Goal: Obtain resource: Download file/media

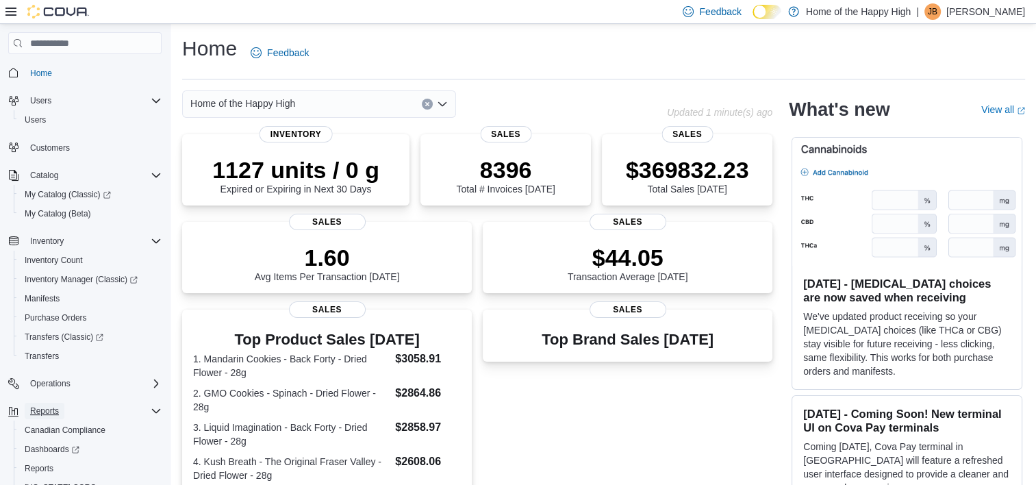
click at [63, 412] on button "Reports" at bounding box center [45, 411] width 40 height 16
click at [61, 416] on button "Reports" at bounding box center [45, 411] width 40 height 16
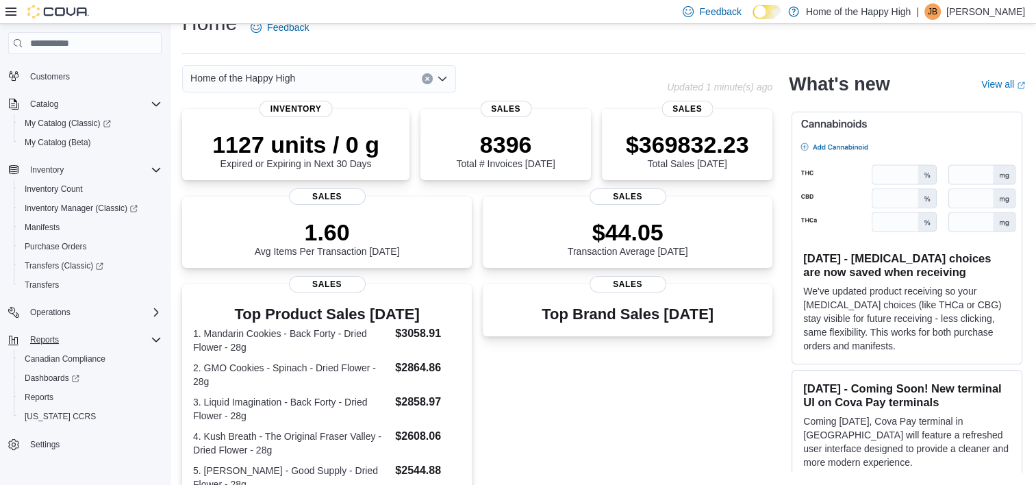
scroll to position [27, 0]
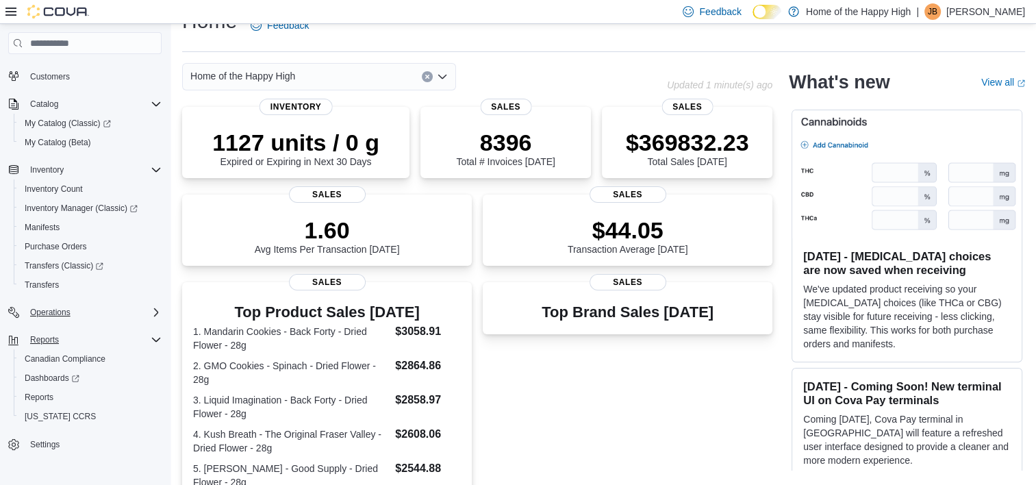
click at [148, 312] on div "Operations" at bounding box center [93, 312] width 137 height 16
click at [653, 401] on div "Top Brand Sales Today Sales" at bounding box center [628, 391] width 290 height 218
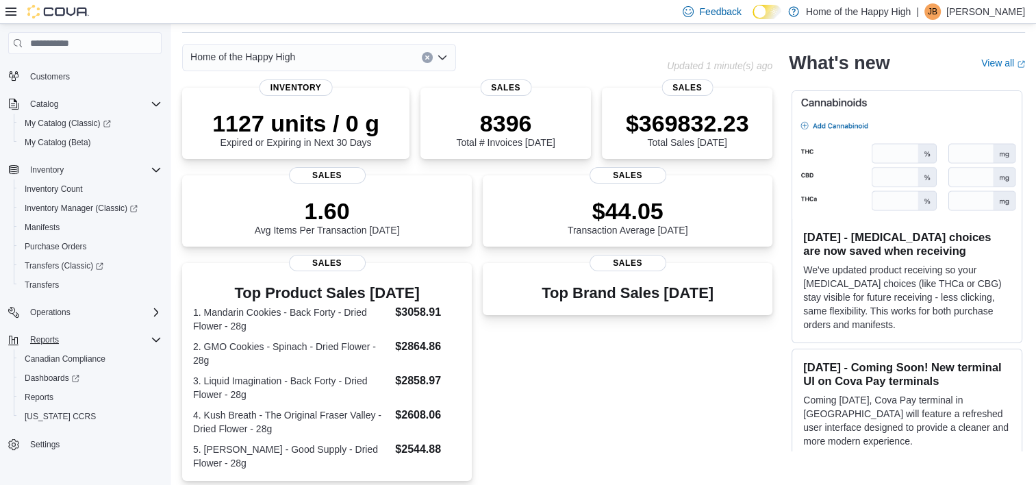
scroll to position [0, 0]
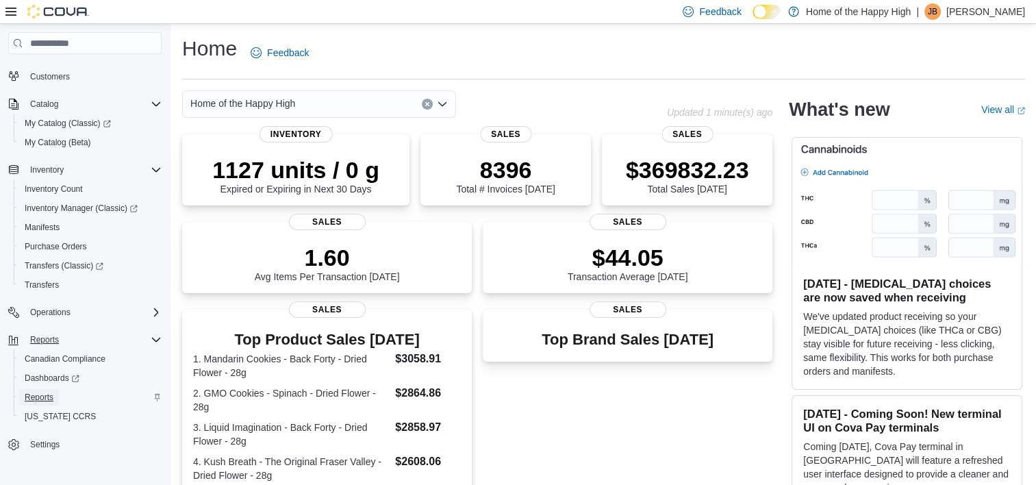
click at [38, 396] on span "Reports" at bounding box center [39, 397] width 29 height 11
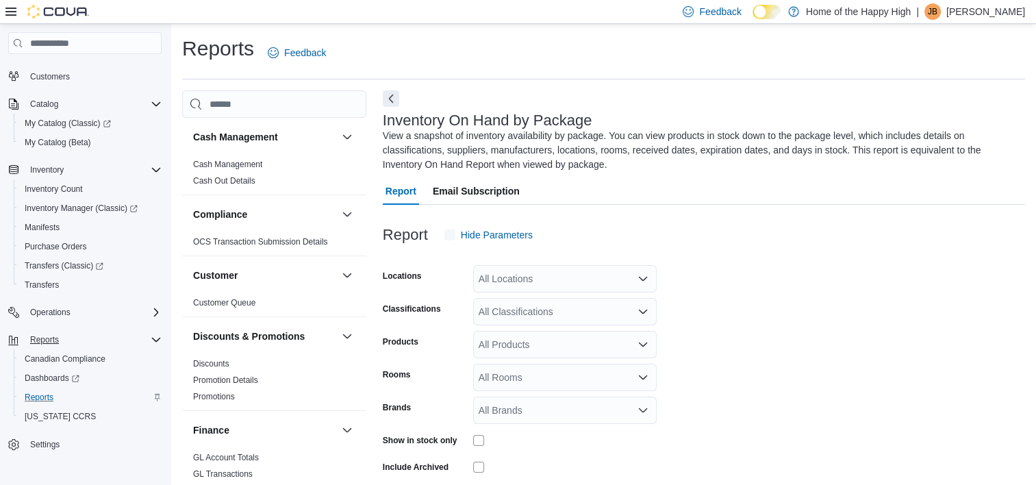
scroll to position [58, 0]
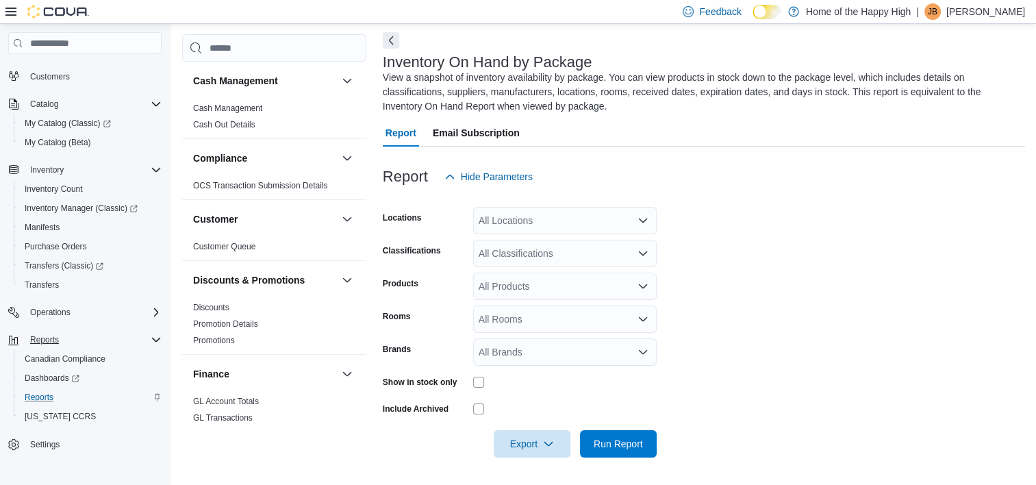
click at [871, 379] on form "Locations All Locations Classifications All Classifications Products All Produc…" at bounding box center [704, 323] width 642 height 267
click at [534, 442] on span "Export" at bounding box center [532, 442] width 60 height 27
click at [544, 364] on span "Export to Excel" at bounding box center [534, 360] width 62 height 11
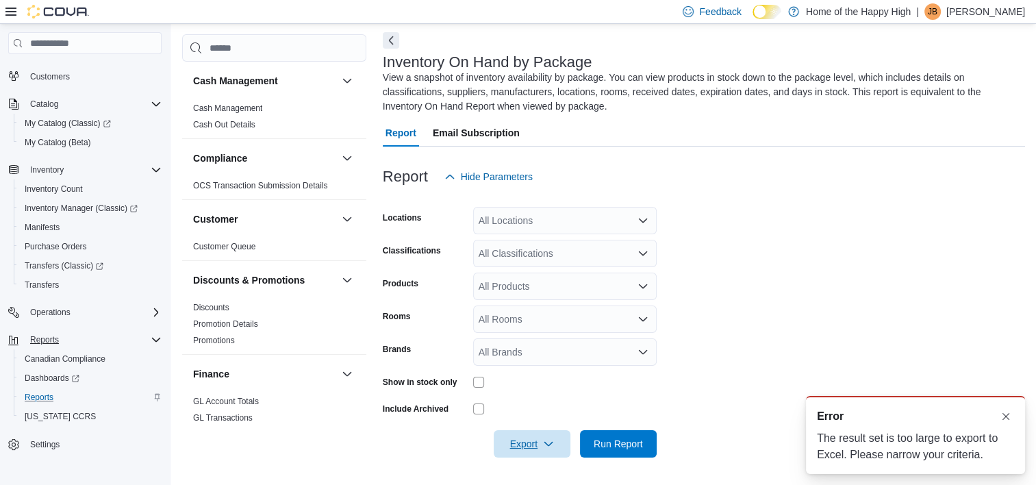
scroll to position [0, 0]
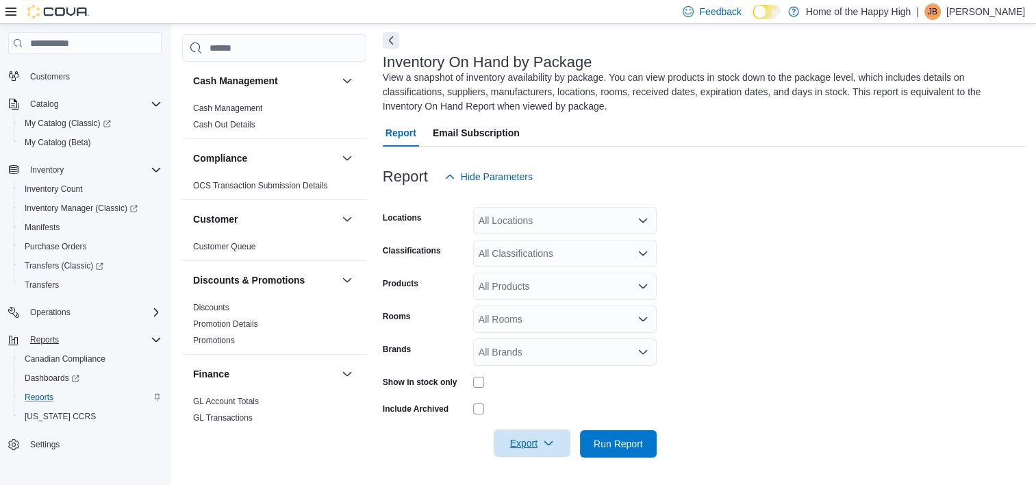
click at [549, 442] on icon "button" at bounding box center [548, 443] width 11 height 11
click at [533, 360] on span "Export to Excel" at bounding box center [534, 360] width 62 height 11
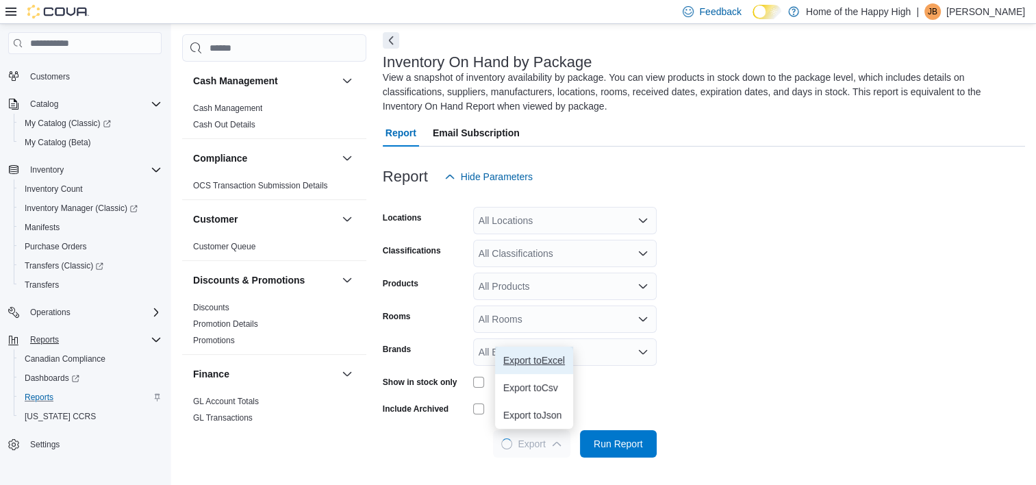
click at [528, 369] on button "Export to Excel" at bounding box center [534, 360] width 78 height 27
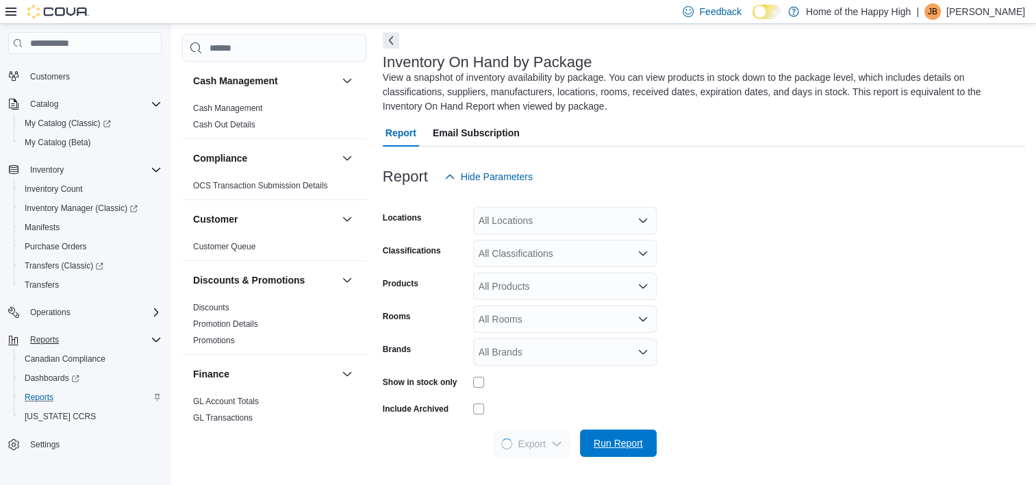
click at [615, 437] on span "Run Report" at bounding box center [618, 443] width 49 height 14
click at [807, 343] on form "Locations All Locations Classifications All Classifications Products All Produc…" at bounding box center [704, 323] width 642 height 267
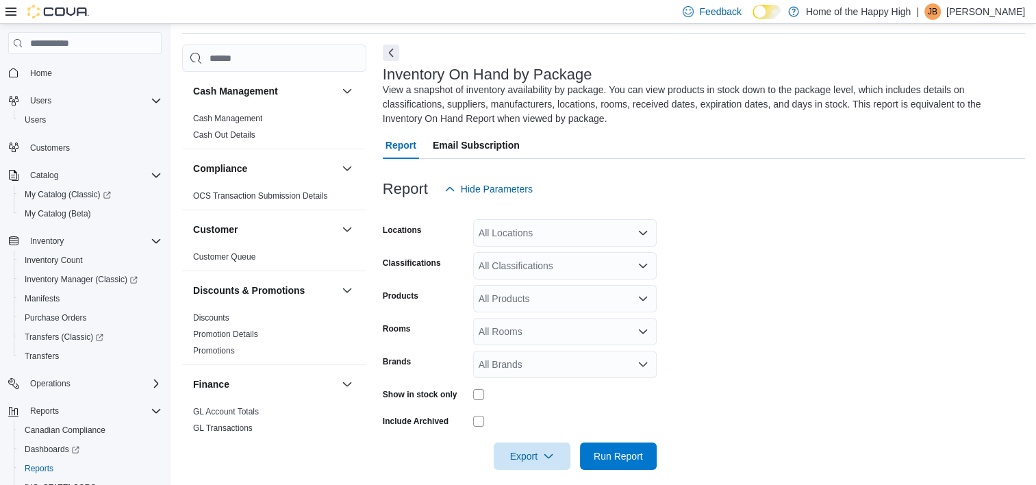
scroll to position [58, 0]
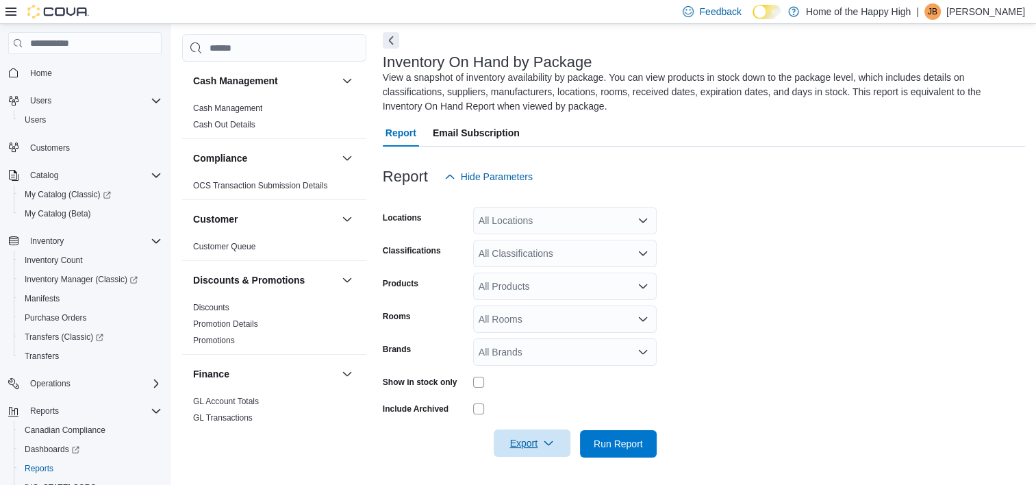
click at [545, 442] on icon "button" at bounding box center [548, 443] width 11 height 11
click at [552, 363] on span "Export to Excel" at bounding box center [534, 360] width 62 height 11
click at [483, 136] on span "Email Subscription" at bounding box center [476, 132] width 87 height 27
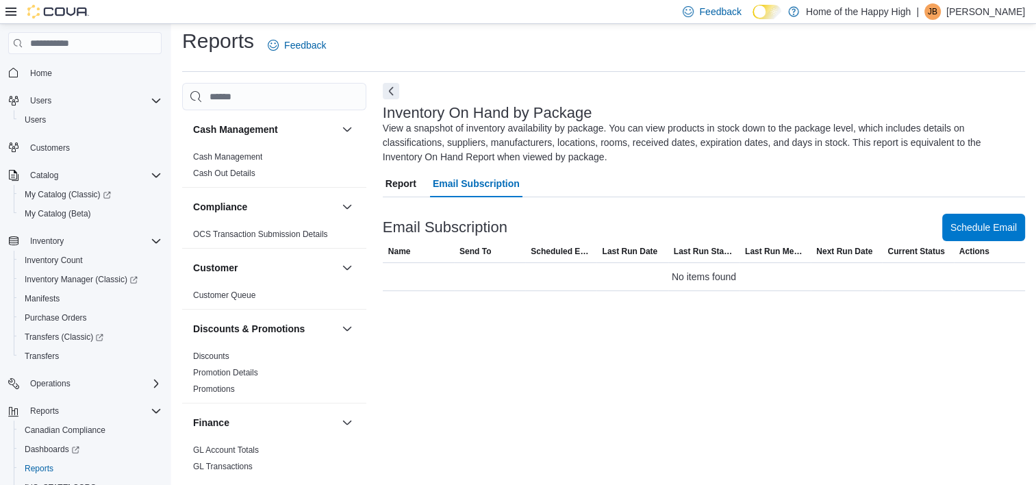
scroll to position [8, 0]
click at [410, 186] on span "Report" at bounding box center [401, 183] width 31 height 27
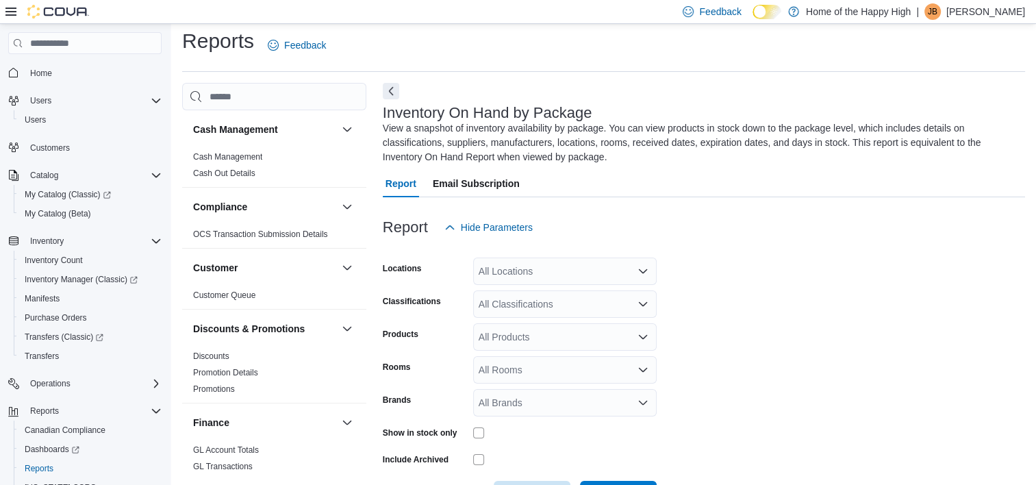
scroll to position [58, 0]
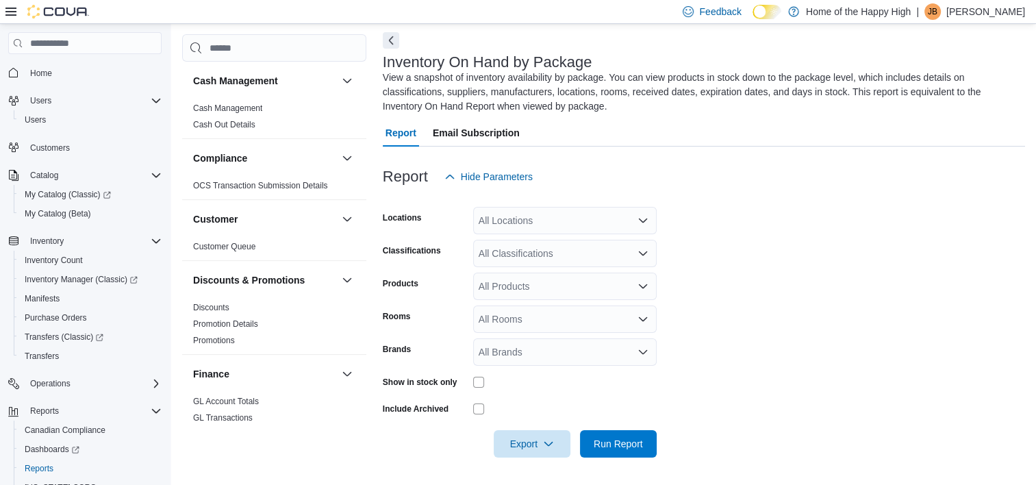
click at [650, 222] on div "All Locations" at bounding box center [565, 220] width 184 height 27
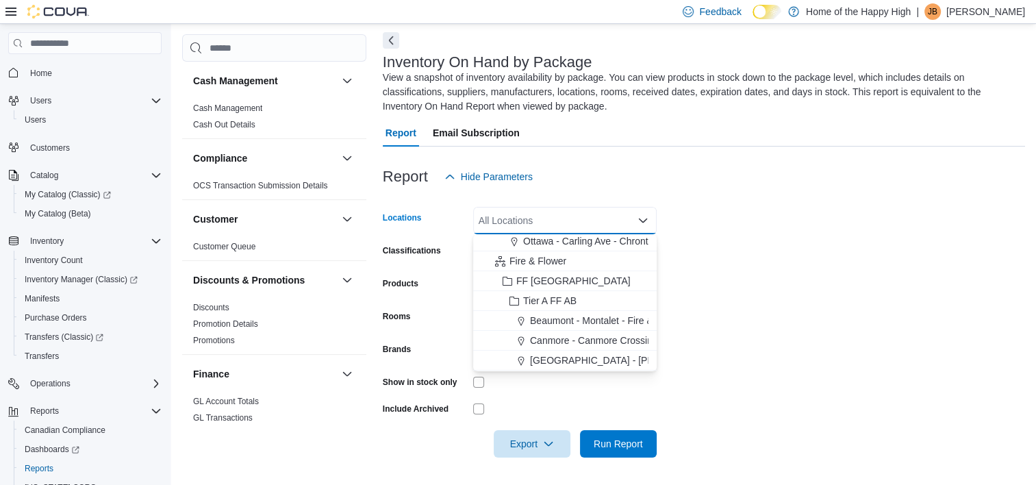
scroll to position [0, 0]
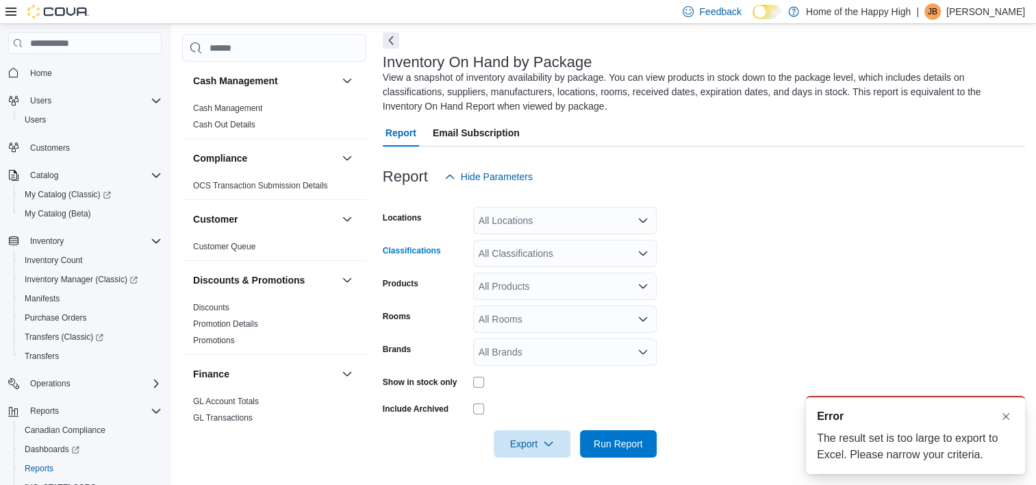
click at [654, 240] on div "All Classifications" at bounding box center [565, 253] width 184 height 27
click at [782, 254] on form "Locations All Locations Classifications All Classifications Products All Produc…" at bounding box center [704, 323] width 642 height 267
click at [599, 220] on div "All Locations" at bounding box center [565, 220] width 184 height 27
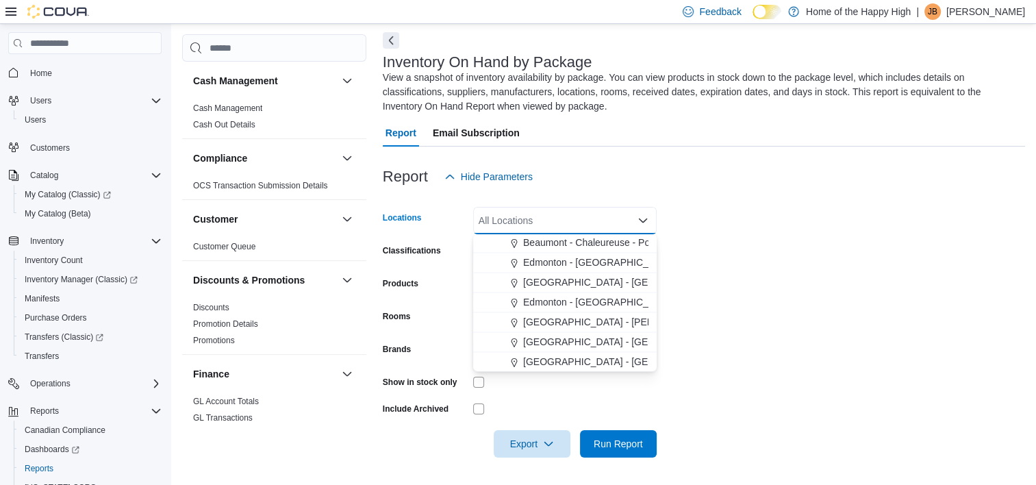
scroll to position [2353, 0]
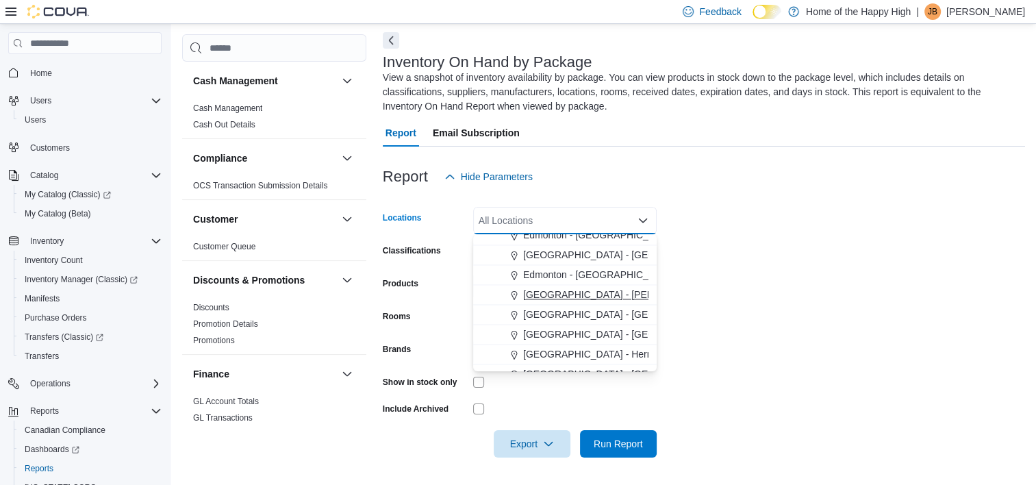
click at [608, 297] on span "[GEOGRAPHIC_DATA] - [PERSON_NAME][GEOGRAPHIC_DATA] - [GEOGRAPHIC_DATA]" at bounding box center [720, 295] width 395 height 14
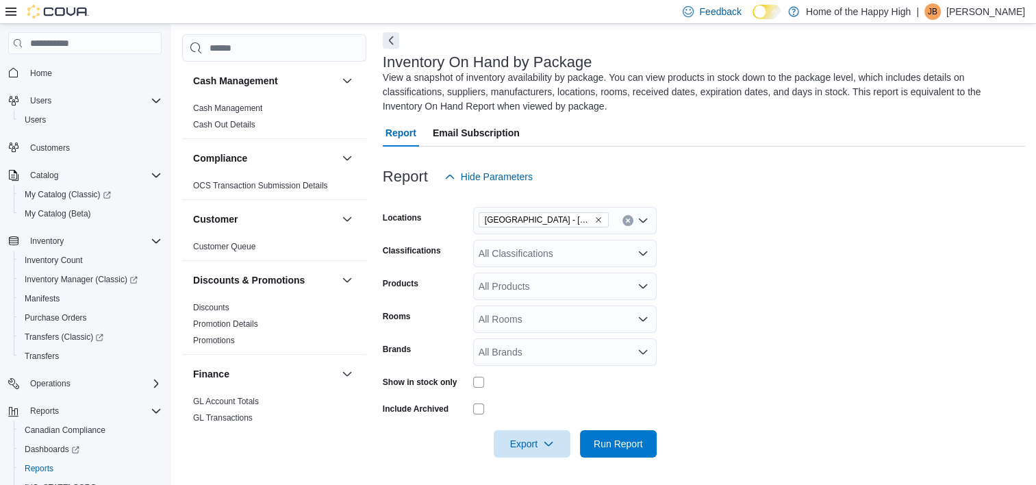
click at [723, 253] on form "Locations [GEOGRAPHIC_DATA] - [PERSON_NAME][GEOGRAPHIC_DATA] - Pop's Cannabis C…" at bounding box center [704, 323] width 642 height 267
click at [592, 254] on div "All Classifications" at bounding box center [565, 253] width 184 height 27
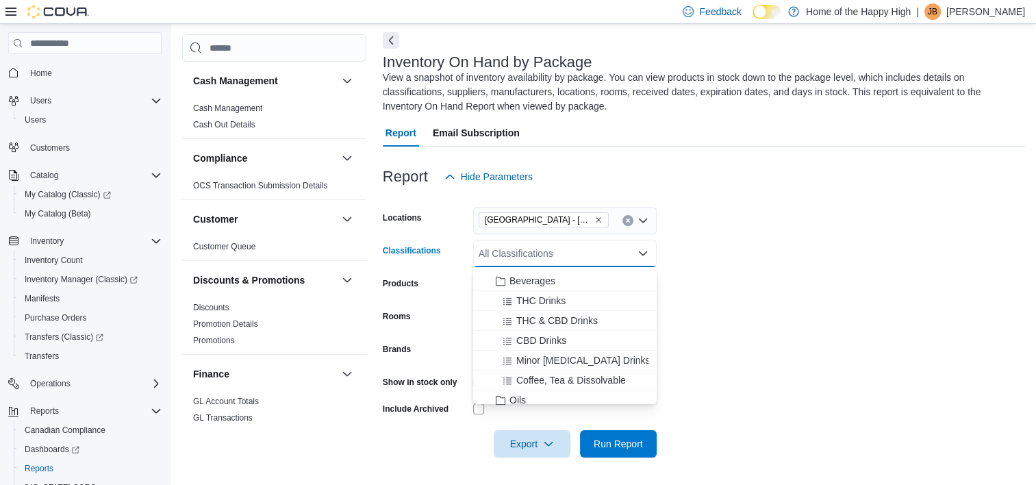
scroll to position [803, 0]
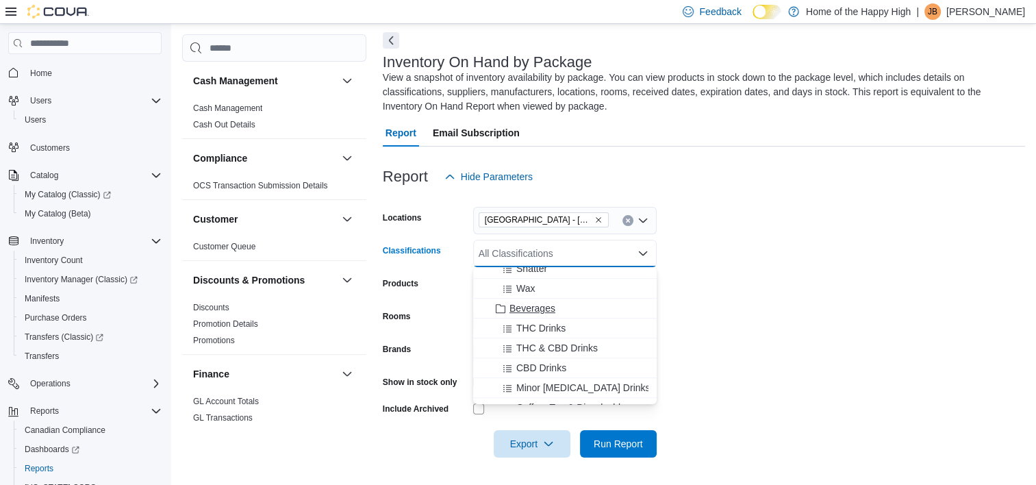
click at [570, 307] on div "Beverages" at bounding box center [564, 308] width 167 height 14
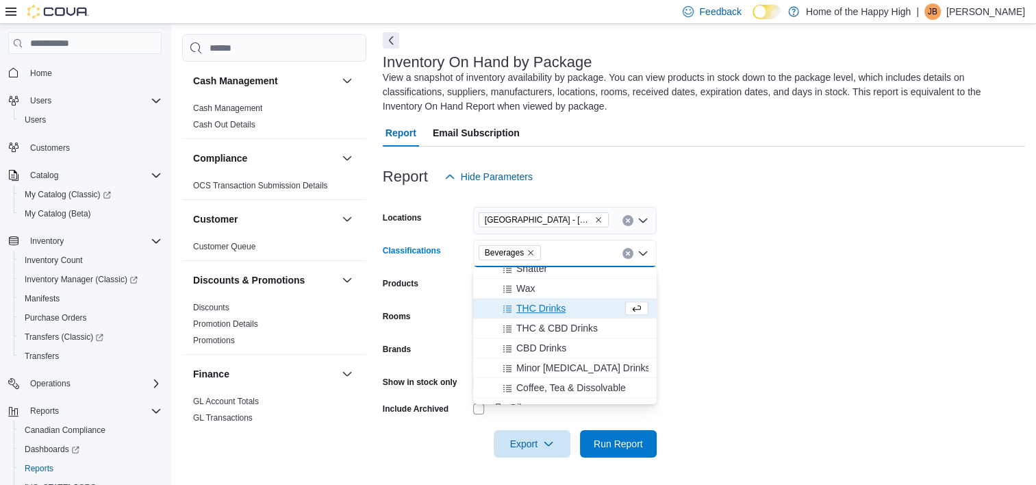
click at [722, 335] on form "Locations [GEOGRAPHIC_DATA] - [PERSON_NAME][GEOGRAPHIC_DATA] - Pop's Cannabis C…" at bounding box center [704, 323] width 642 height 267
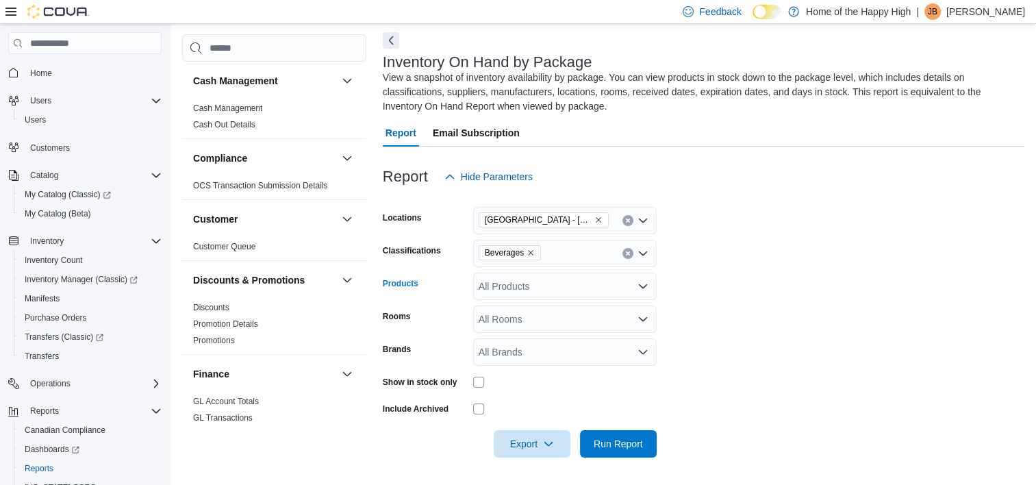
drag, startPoint x: 639, startPoint y: 294, endPoint x: 638, endPoint y: 303, distance: 8.9
click at [638, 303] on form "Locations [GEOGRAPHIC_DATA] - [PERSON_NAME][GEOGRAPHIC_DATA] - Pop's Cannabis C…" at bounding box center [704, 323] width 642 height 267
drag, startPoint x: 638, startPoint y: 303, endPoint x: 642, endPoint y: 290, distance: 12.8
click at [642, 290] on icon "Open list of options" at bounding box center [643, 286] width 11 height 11
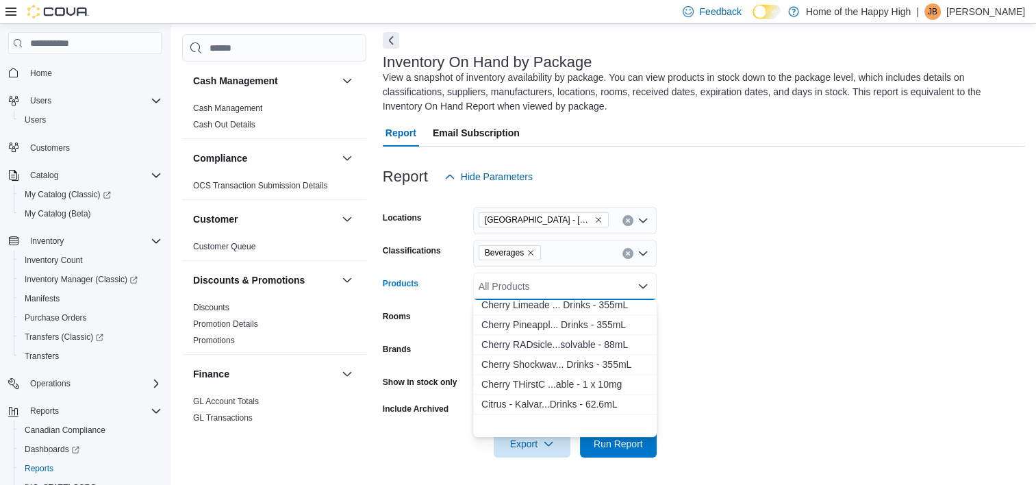
scroll to position [1849, 0]
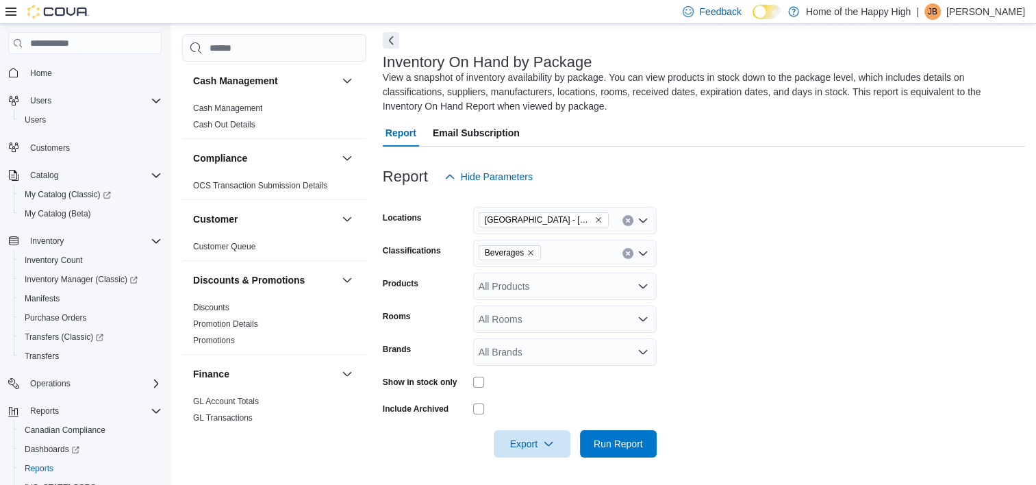
click at [725, 403] on form "Locations [GEOGRAPHIC_DATA] - [PERSON_NAME][GEOGRAPHIC_DATA] - Pop's Cannabis C…" at bounding box center [704, 323] width 642 height 267
click at [640, 320] on icon "Open list of options" at bounding box center [643, 319] width 11 height 11
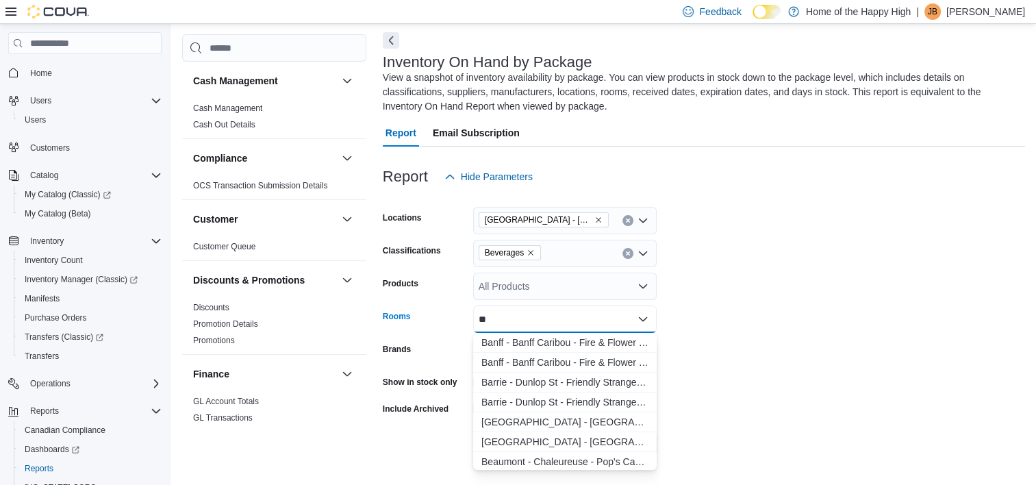
type input "*"
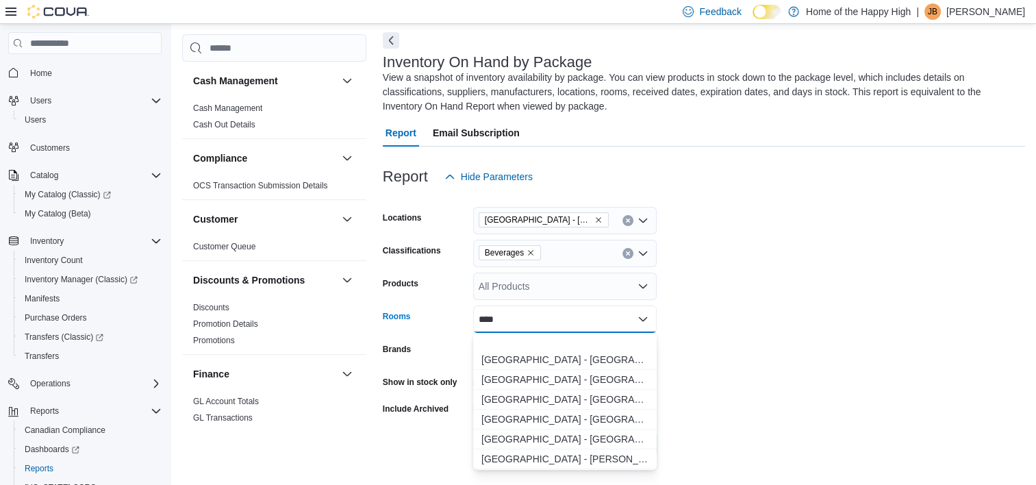
scroll to position [127, 0]
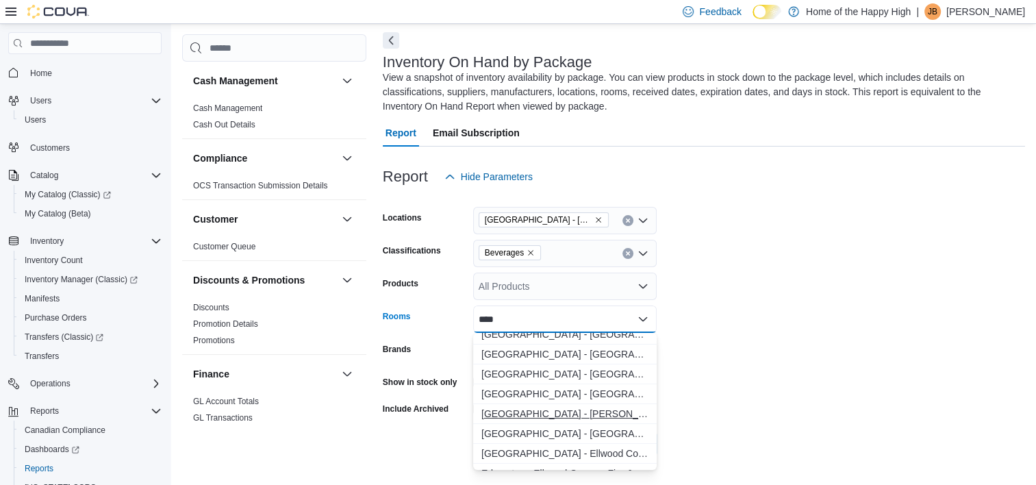
type input "****"
click at [634, 414] on span "[GEOGRAPHIC_DATA] - [PERSON_NAME][GEOGRAPHIC_DATA] - Pop's Cannabis - Sellable" at bounding box center [564, 414] width 167 height 14
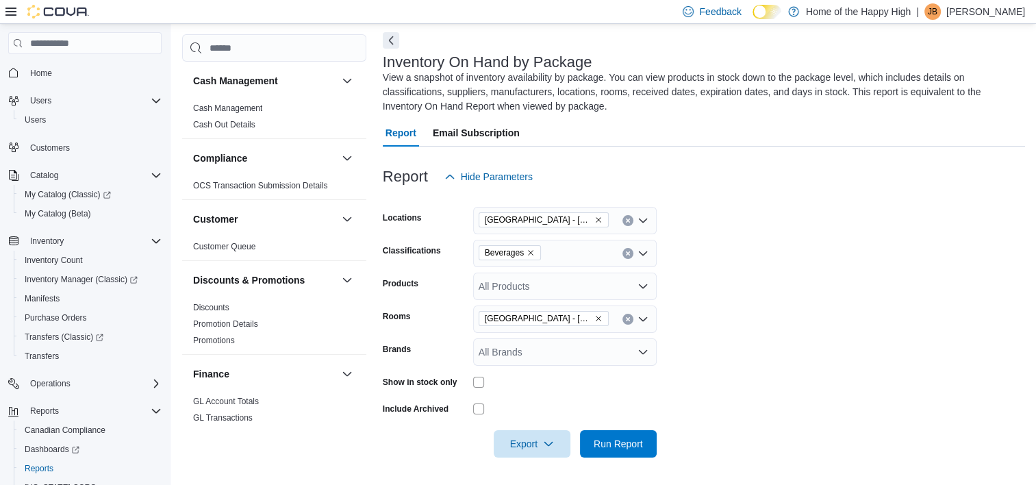
click at [753, 373] on form "Locations [GEOGRAPHIC_DATA] - [PERSON_NAME][GEOGRAPHIC_DATA] - Pop's Cannabis C…" at bounding box center [704, 323] width 642 height 267
click at [645, 357] on icon "Open list of options" at bounding box center [643, 352] width 11 height 11
click at [770, 364] on form "Locations [GEOGRAPHIC_DATA] - [PERSON_NAME][GEOGRAPHIC_DATA] - Pop's Cannabis C…" at bounding box center [704, 323] width 642 height 267
click at [731, 404] on form "Locations [GEOGRAPHIC_DATA] - [PERSON_NAME][GEOGRAPHIC_DATA] - Pop's Cannabis C…" at bounding box center [704, 323] width 642 height 267
click at [536, 445] on span "Export" at bounding box center [532, 442] width 60 height 27
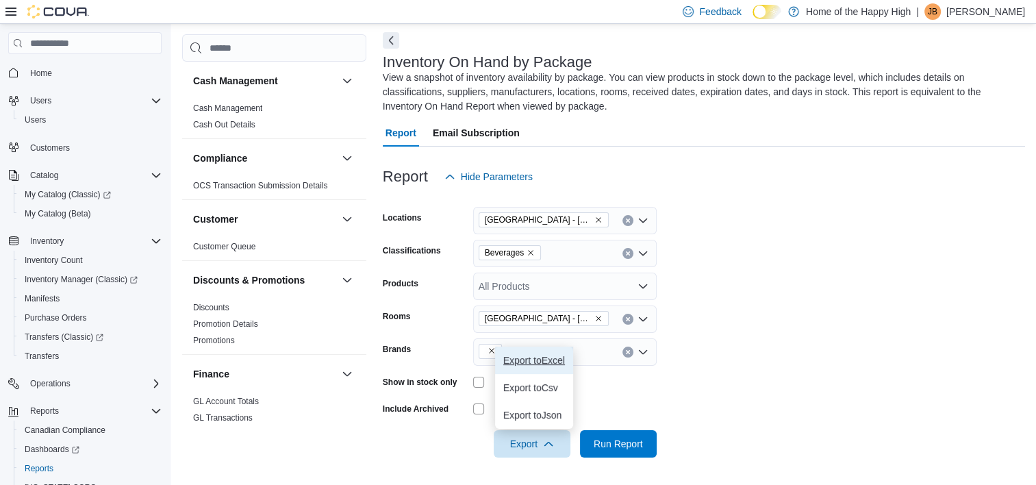
click at [551, 356] on span "Export to Excel" at bounding box center [534, 360] width 62 height 11
